Goal: Information Seeking & Learning: Learn about a topic

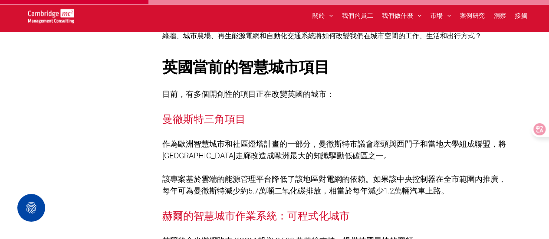
scroll to position [1518, 0]
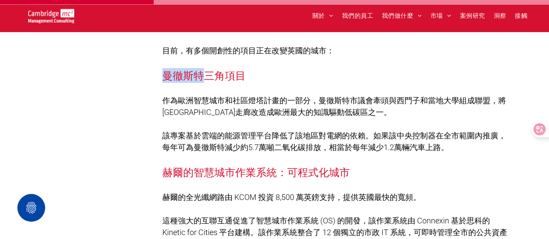
drag, startPoint x: 164, startPoint y: 77, endPoint x: 199, endPoint y: 77, distance: 34.7
click at [199, 77] on font "曼徹斯特三角項目" at bounding box center [203, 75] width 83 height 14
copy font "曼徹斯特"
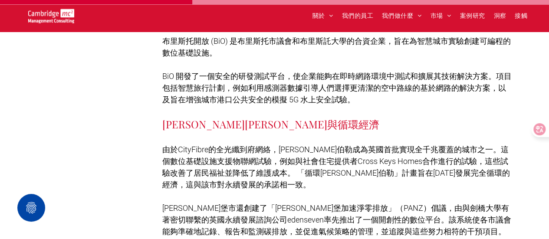
scroll to position [1909, 0]
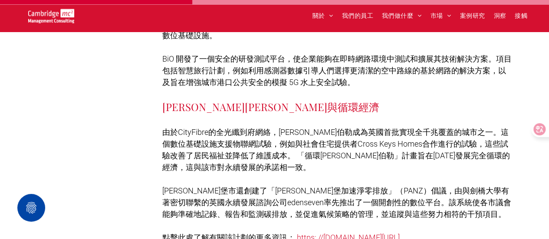
click at [177, 133] on font "由於CityFibre的全光纖到府網絡，彼得伯勒成為英國首批實現全千兆覆蓋的城市之一。這個數位基礎設施支援物聯網試驗，例如與社會住宅提供者Cross Keys…" at bounding box center [335, 150] width 347 height 44
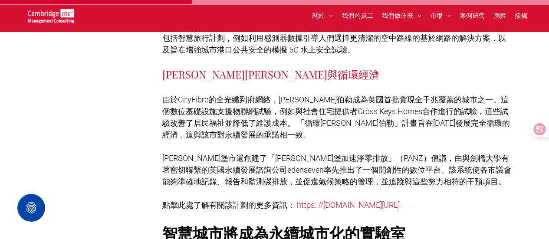
scroll to position [1952, 0]
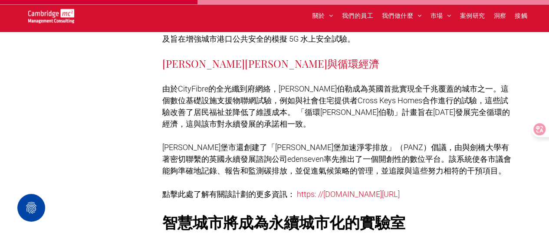
click at [321, 197] on font "https: //www.cambridgemc.com/peterborough-city-council-leverages-new-technology…" at bounding box center [348, 194] width 103 height 9
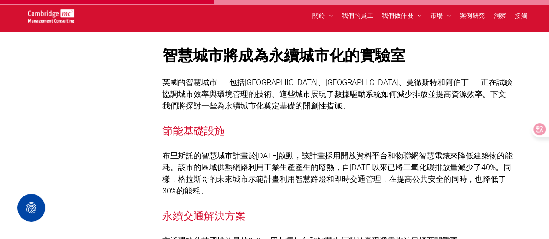
scroll to position [2126, 0]
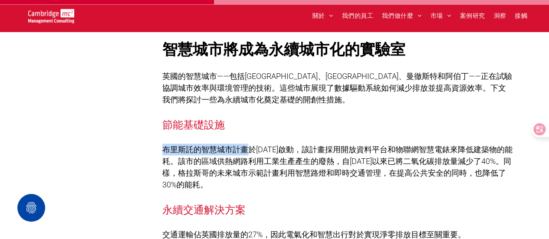
drag, startPoint x: 162, startPoint y: 162, endPoint x: 246, endPoint y: 166, distance: 83.4
click at [246, 166] on font "布里斯託的智慧城市計畫於2011年啟動，該計畫採用開放資料平台和物聯網智慧電錶來降低建築物的能耗。該市的區域供熱網路利用工業生產產生的廢熱，自2005年以來已…" at bounding box center [337, 167] width 350 height 44
copy font "布里斯託的智慧城市計畫"
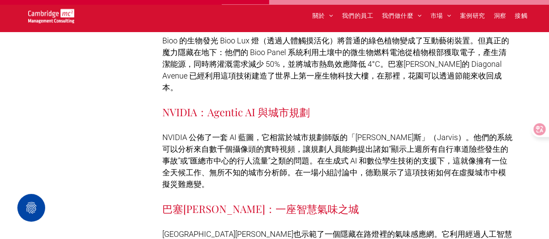
scroll to position [2690, 0]
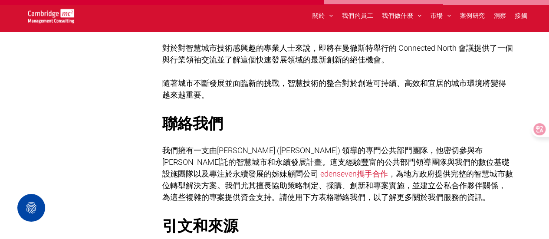
scroll to position [3340, 0]
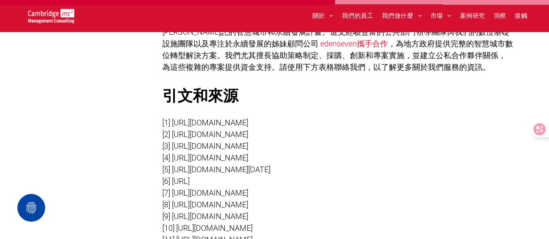
drag, startPoint x: 449, startPoint y: 110, endPoint x: 174, endPoint y: 117, distance: 276.0
click at [174, 117] on p "[1] https://www.apm.org.uk/blog/five-of-the-uk-s-most-exciting-smart-city-proje…" at bounding box center [337, 123] width 351 height 12
copy font "https://www.apm.org.uk/blog/five-of-the-uk-s-most-exciting-smart-city-projects/"
